Goal: Information Seeking & Learning: Learn about a topic

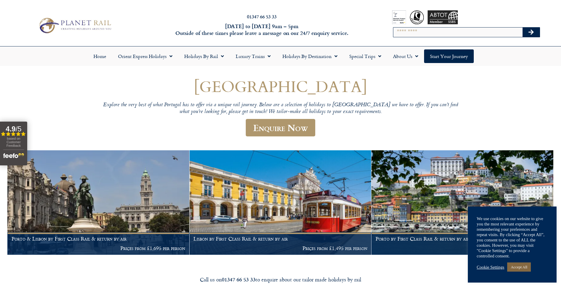
click at [525, 265] on link "Accept All" at bounding box center [519, 266] width 24 height 9
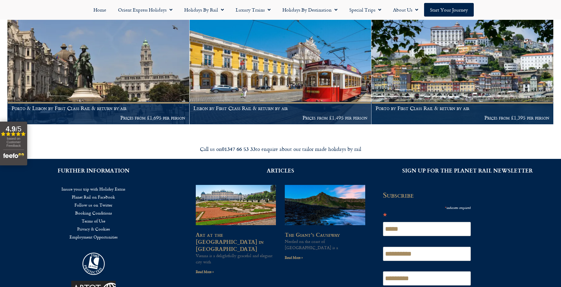
scroll to position [148, 0]
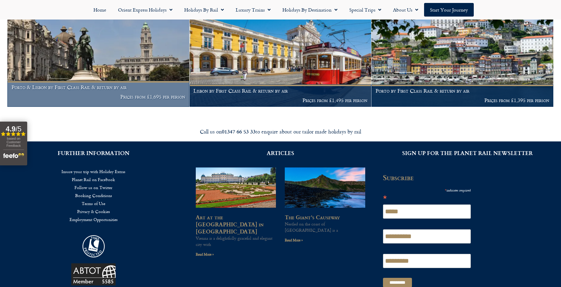
click at [95, 87] on h1 "Porto & Lisbon by First Class Rail & return by air" at bounding box center [99, 87] width 174 height 6
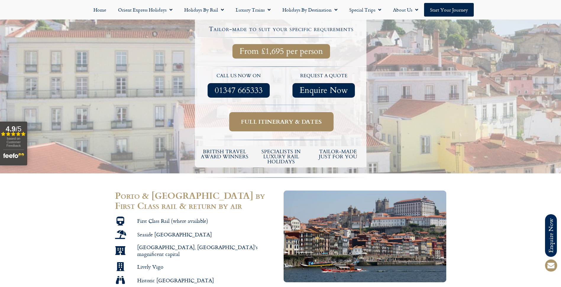
scroll to position [266, 0]
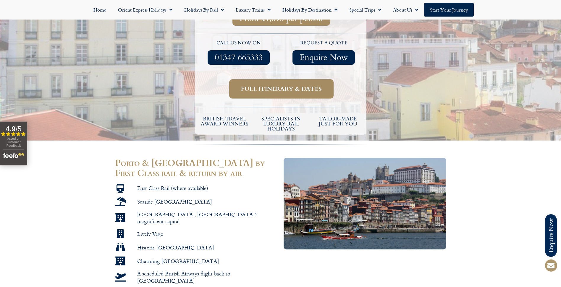
click at [266, 85] on span "Full itinerary & dates" at bounding box center [281, 88] width 81 height 7
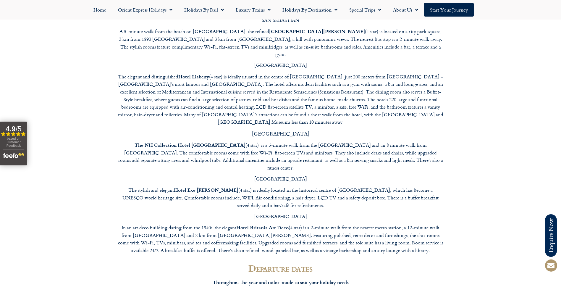
scroll to position [1853, 0]
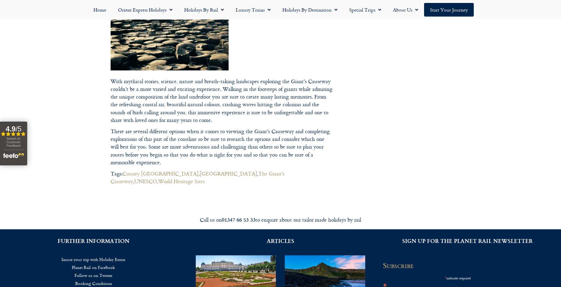
scroll to position [777, 0]
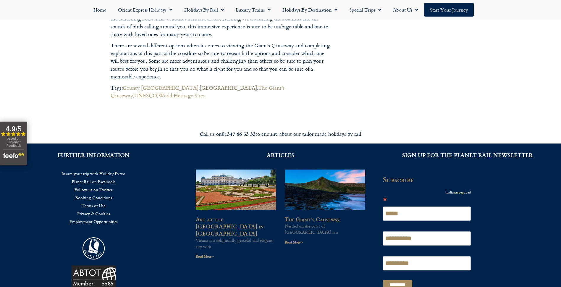
click at [199, 84] on link "Northern Ireland" at bounding box center [227, 88] width 57 height 8
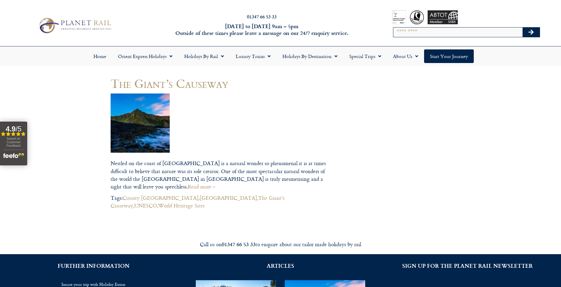
click at [80, 24] on img at bounding box center [74, 25] width 77 height 19
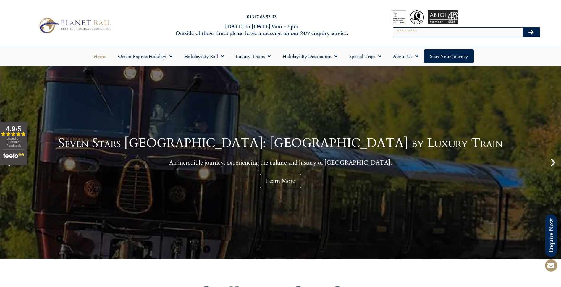
click at [552, 164] on icon "Next slide" at bounding box center [553, 162] width 10 height 10
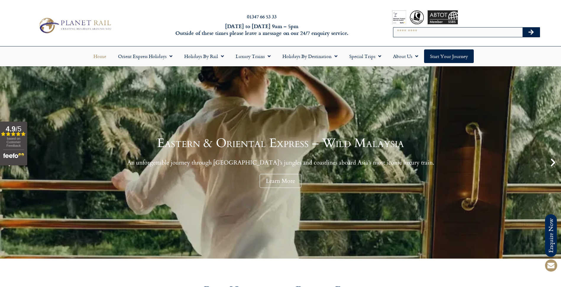
click at [552, 164] on icon "Next slide" at bounding box center [553, 162] width 10 height 10
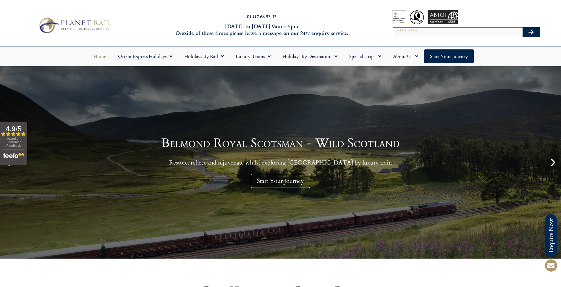
click at [552, 164] on icon "Next slide" at bounding box center [553, 162] width 10 height 10
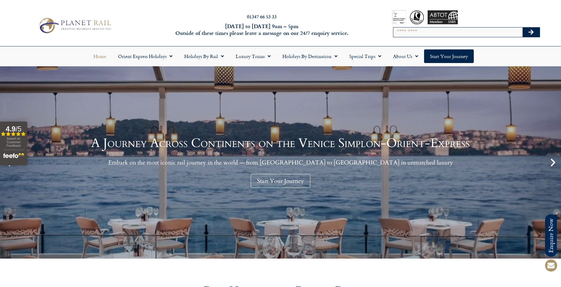
click at [552, 164] on icon "Next slide" at bounding box center [553, 162] width 10 height 10
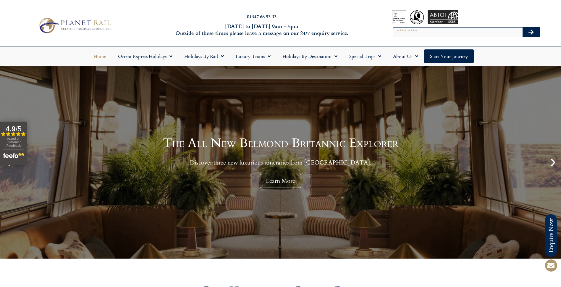
click at [552, 164] on icon "Next slide" at bounding box center [553, 162] width 10 height 10
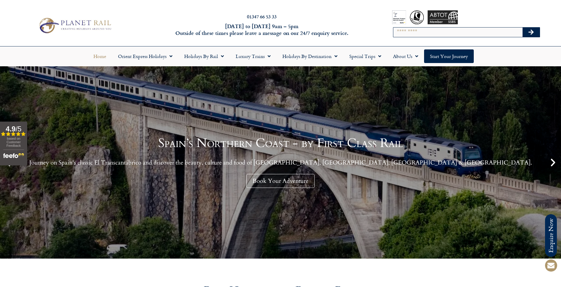
click at [553, 164] on icon "Next slide" at bounding box center [553, 162] width 10 height 10
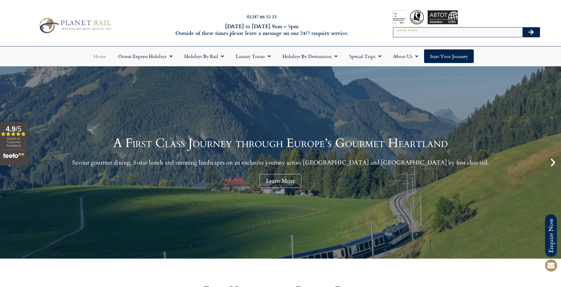
click at [553, 164] on icon "Next slide" at bounding box center [553, 162] width 10 height 10
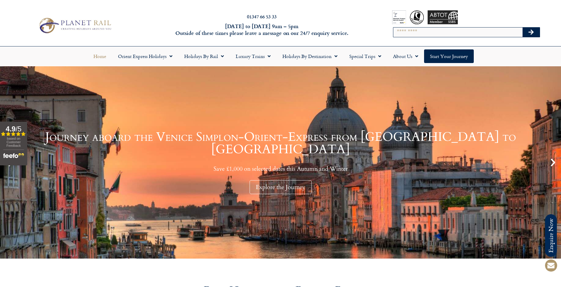
click at [552, 163] on icon "Next slide" at bounding box center [553, 162] width 10 height 10
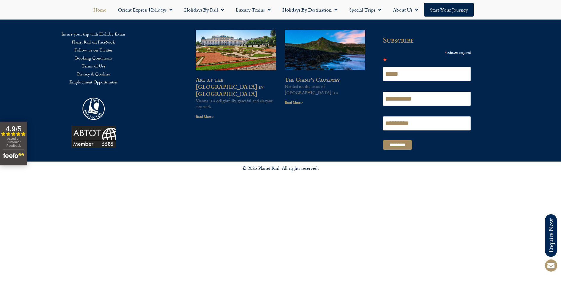
scroll to position [1626, 0]
